Goal: Task Accomplishment & Management: Use online tool/utility

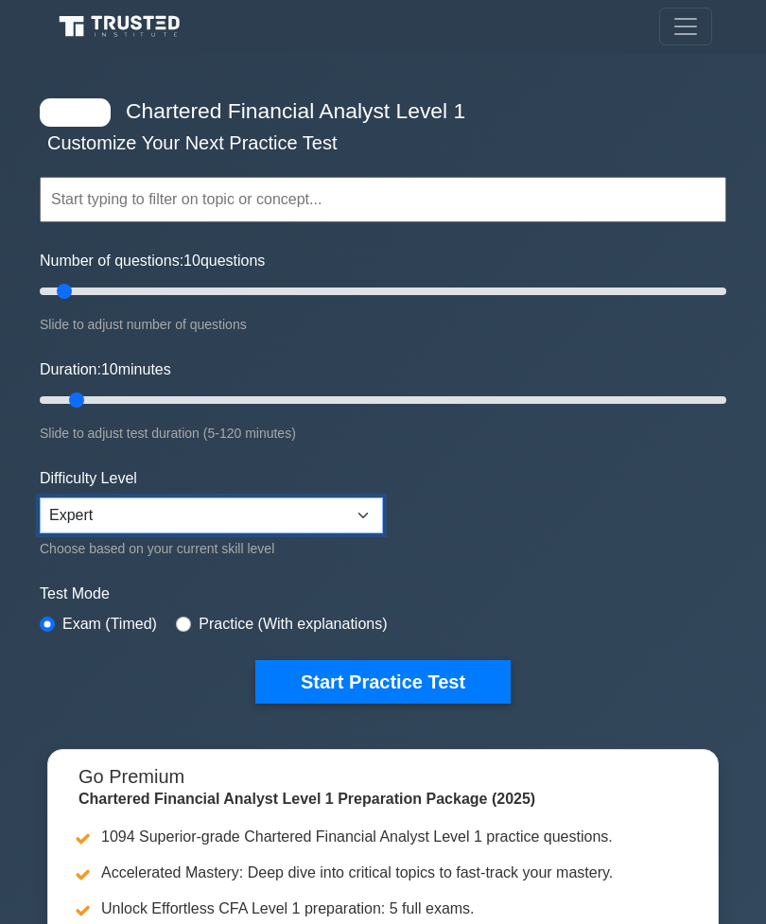
click at [380, 497] on select "Beginner Intermediate Expert" at bounding box center [211, 515] width 343 height 36
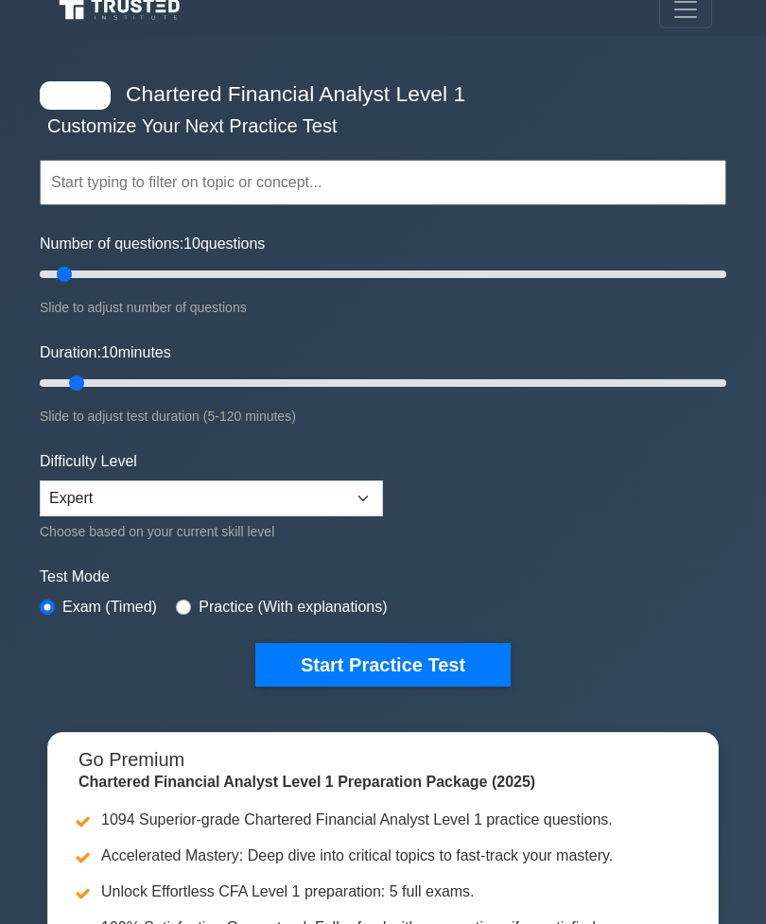
click at [72, 283] on input "Number of questions: 10 questions" at bounding box center [383, 275] width 686 height 23
click at [128, 263] on input "Number of questions: 10 questions" at bounding box center [383, 274] width 686 height 23
click at [446, 272] on input "Number of questions: 30 questions" at bounding box center [383, 274] width 686 height 23
click at [600, 268] on input "Number of questions: 120 questions" at bounding box center [383, 274] width 686 height 23
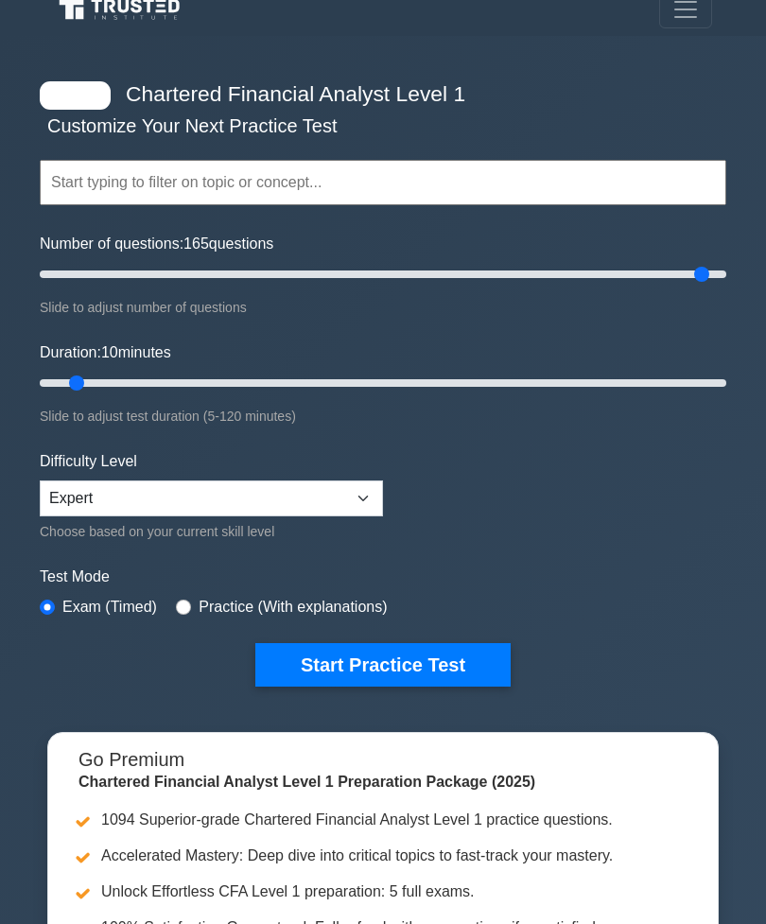
click at [693, 270] on input "Number of questions: 165 questions" at bounding box center [383, 274] width 686 height 23
type input "200"
click at [718, 265] on input "Number of questions: 195 questions" at bounding box center [383, 274] width 686 height 23
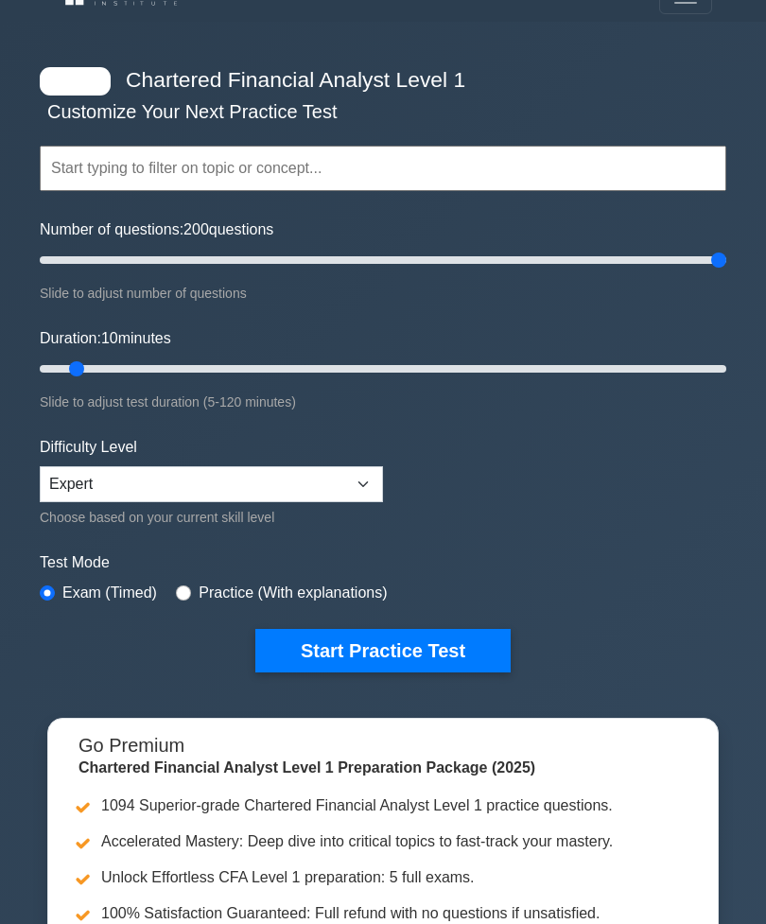
scroll to position [35, 0]
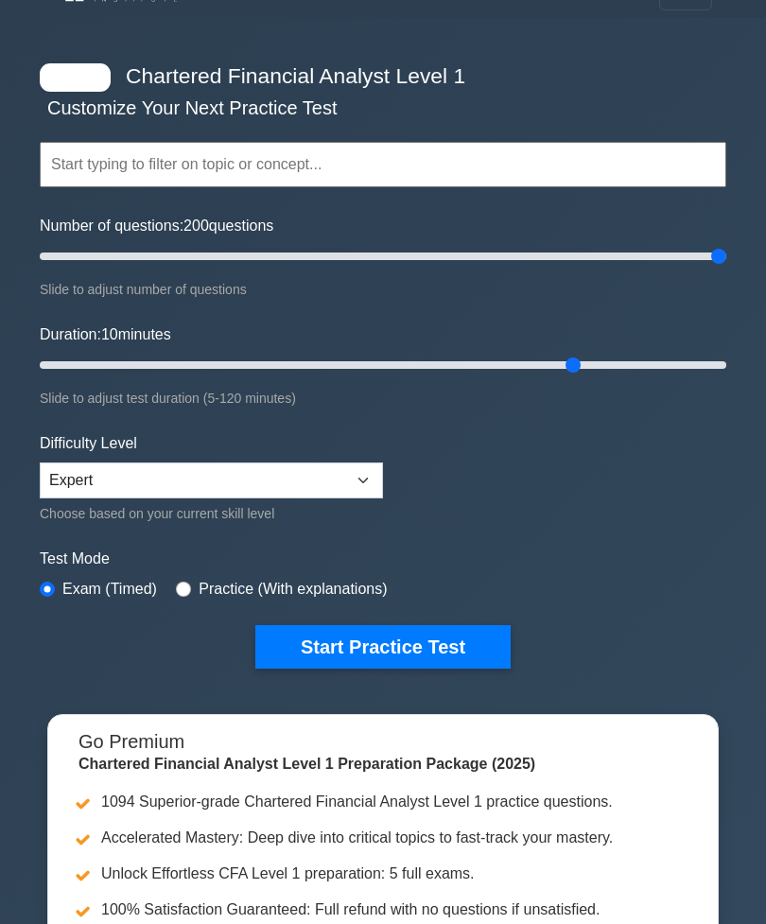
click at [568, 360] on input "Duration: 10 minutes" at bounding box center [383, 366] width 686 height 23
click at [646, 356] on input "Duration: 95 minutes" at bounding box center [383, 365] width 686 height 23
click at [698, 371] on input "Duration: 110 minutes" at bounding box center [383, 365] width 686 height 23
type input "120"
click at [715, 360] on input "Duration: 115 minutes" at bounding box center [383, 365] width 686 height 23
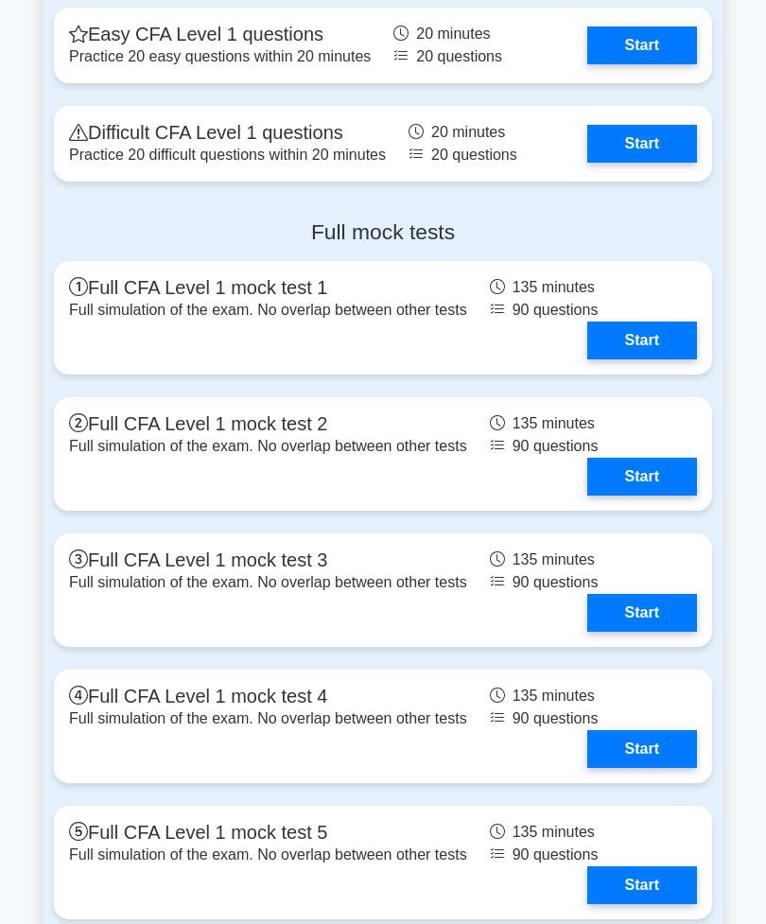
scroll to position [2919, 0]
click at [621, 359] on link "Start" at bounding box center [642, 340] width 110 height 38
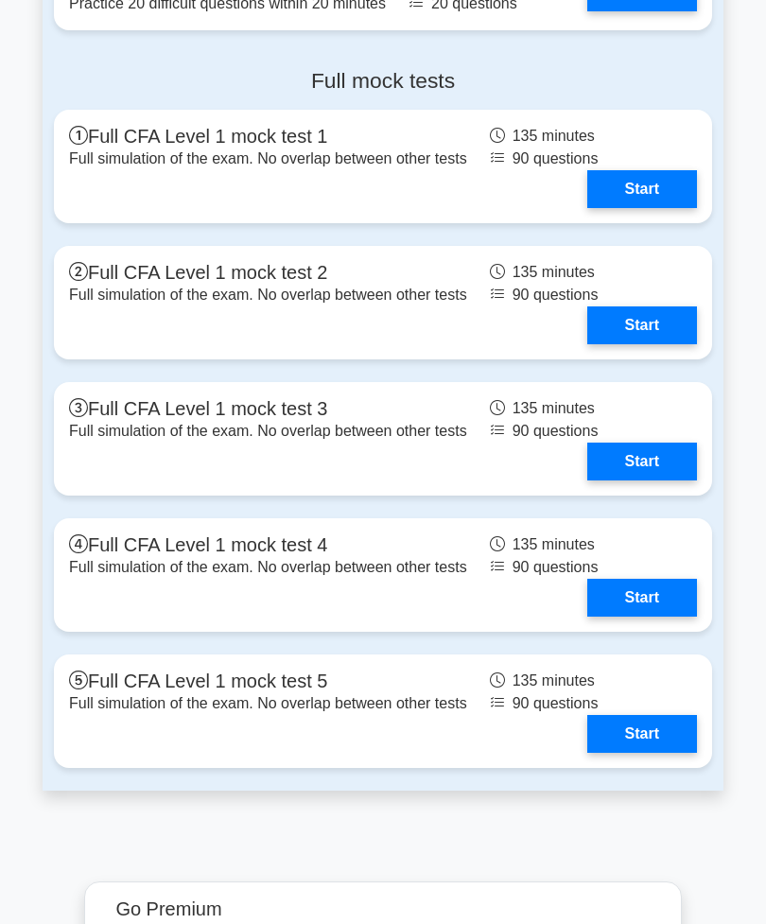
scroll to position [2844, 0]
